Goal: Information Seeking & Learning: Learn about a topic

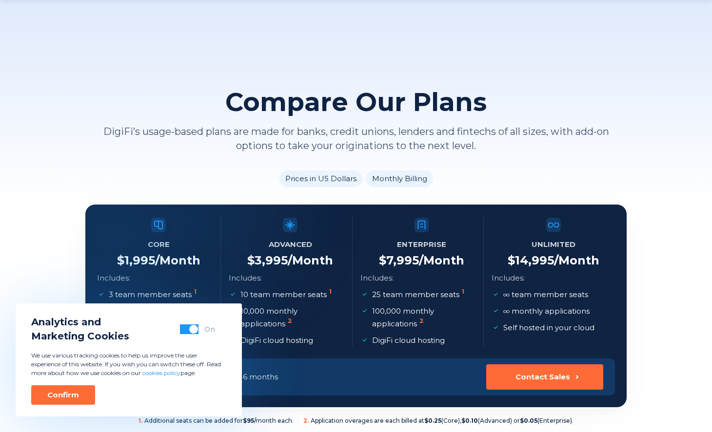
scroll to position [202, 0]
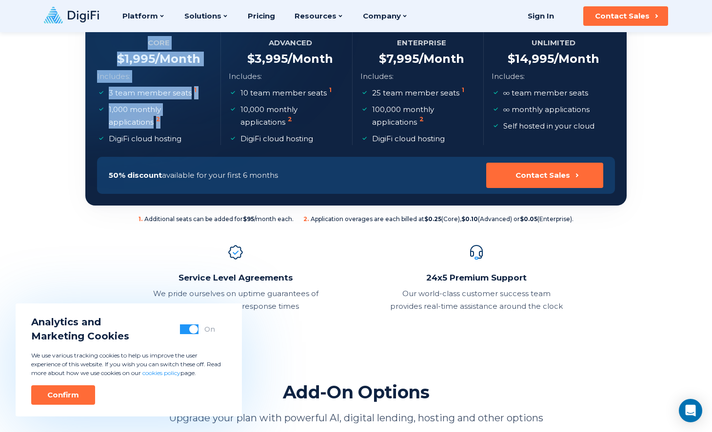
drag, startPoint x: 111, startPoint y: 59, endPoint x: 169, endPoint y: 132, distance: 92.7
click at [166, 128] on section "Core $ 1,995 /Month Includes: 3 team member seats 1 1,000 monthly applications …" at bounding box center [355, 104] width 541 height 203
click at [169, 132] on ul "3 team member seats 1 1,000 monthly applications 2 DigiFi cloud hosting" at bounding box center [158, 116] width 123 height 58
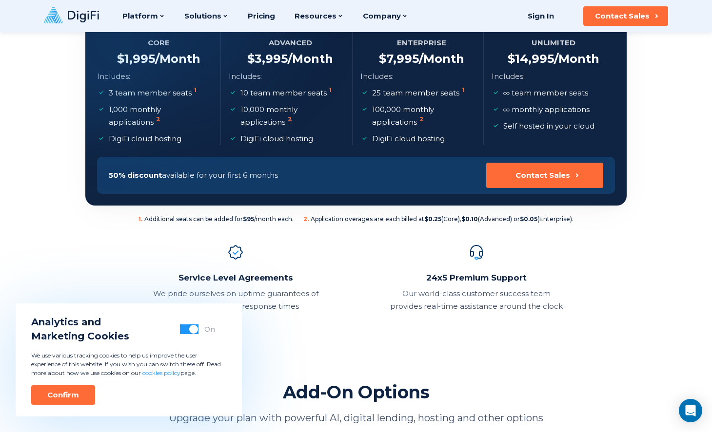
scroll to position [93, 0]
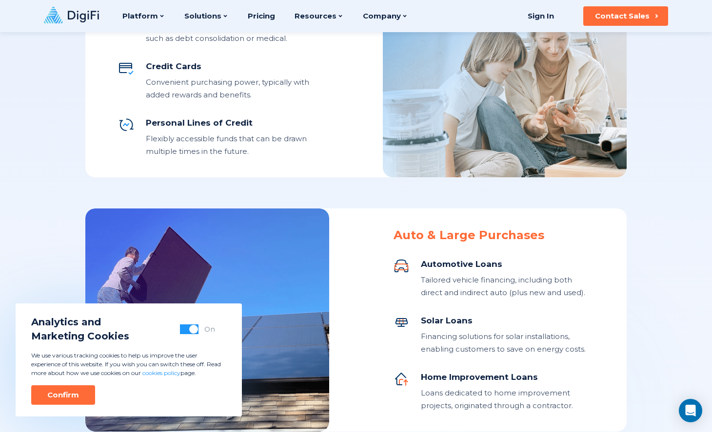
scroll to position [436, 0]
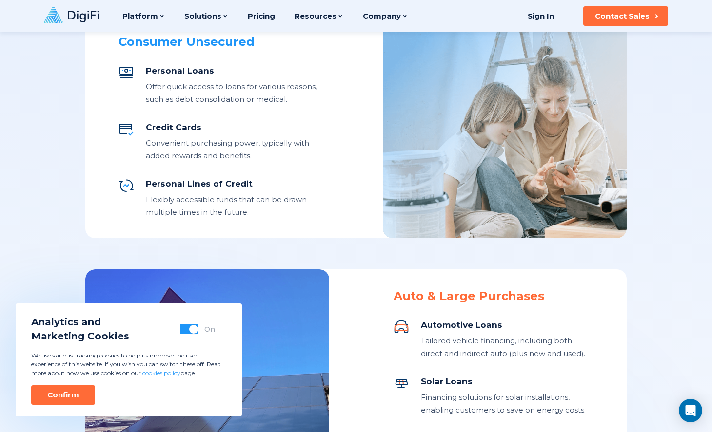
click at [196, 148] on div "Convenient purchasing power, typically with added rewards and benefits." at bounding box center [232, 149] width 173 height 25
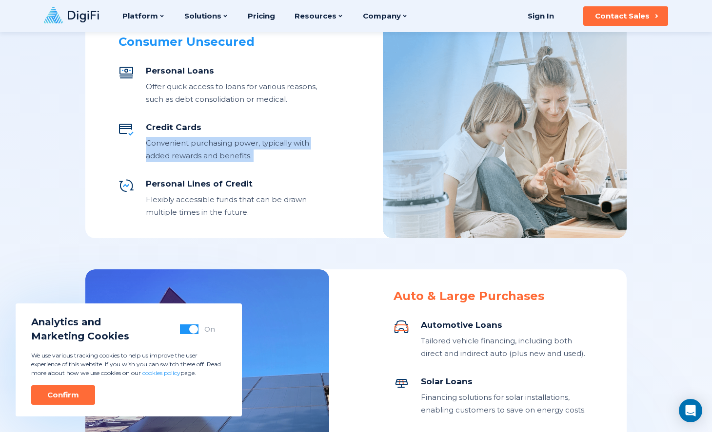
click at [198, 187] on div "Personal Lines of Credit" at bounding box center [232, 184] width 173 height 12
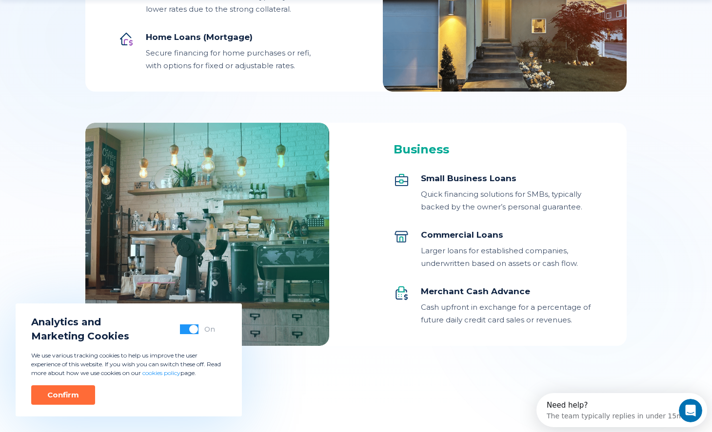
scroll to position [1354, 0]
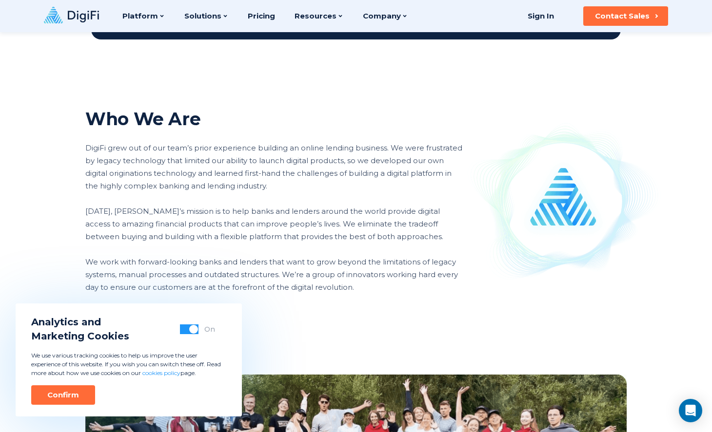
scroll to position [401, 0]
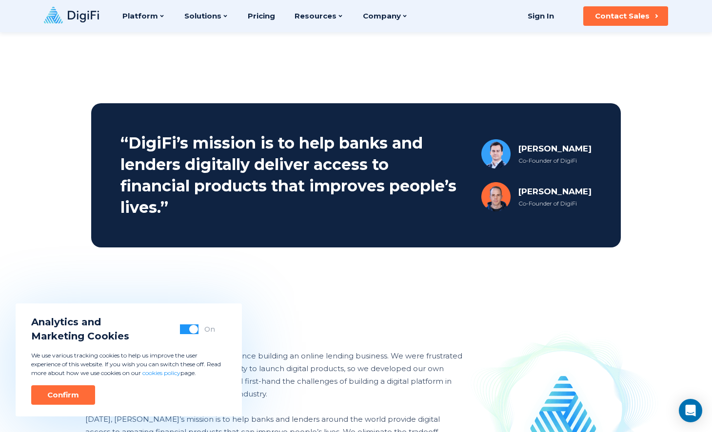
click at [553, 149] on div "[PERSON_NAME]" at bounding box center [554, 149] width 73 height 12
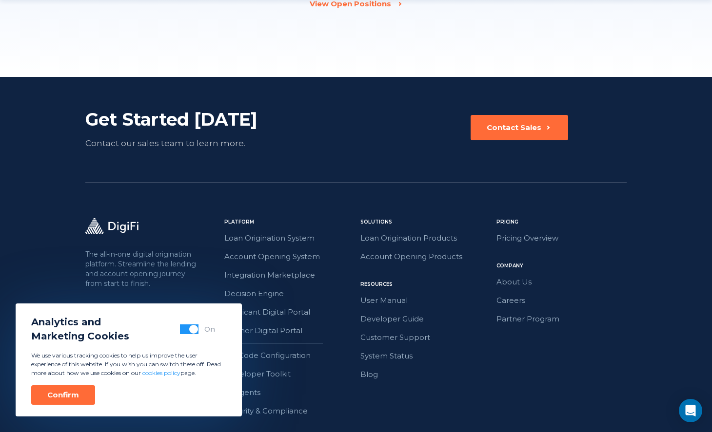
scroll to position [1533, 0]
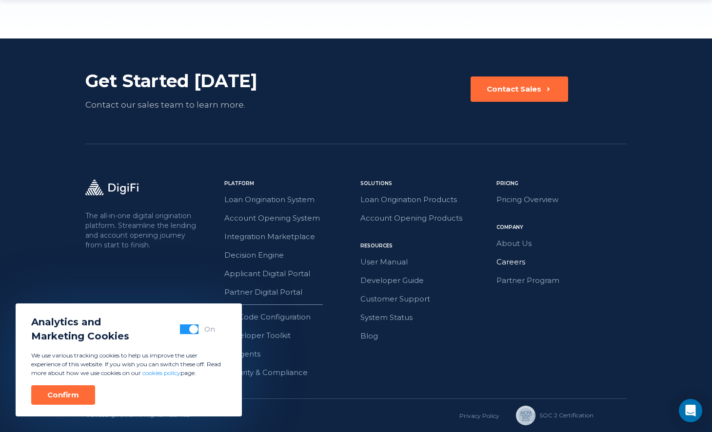
click at [513, 267] on link "Careers" at bounding box center [561, 262] width 130 height 13
